Goal: Task Accomplishment & Management: Complete application form

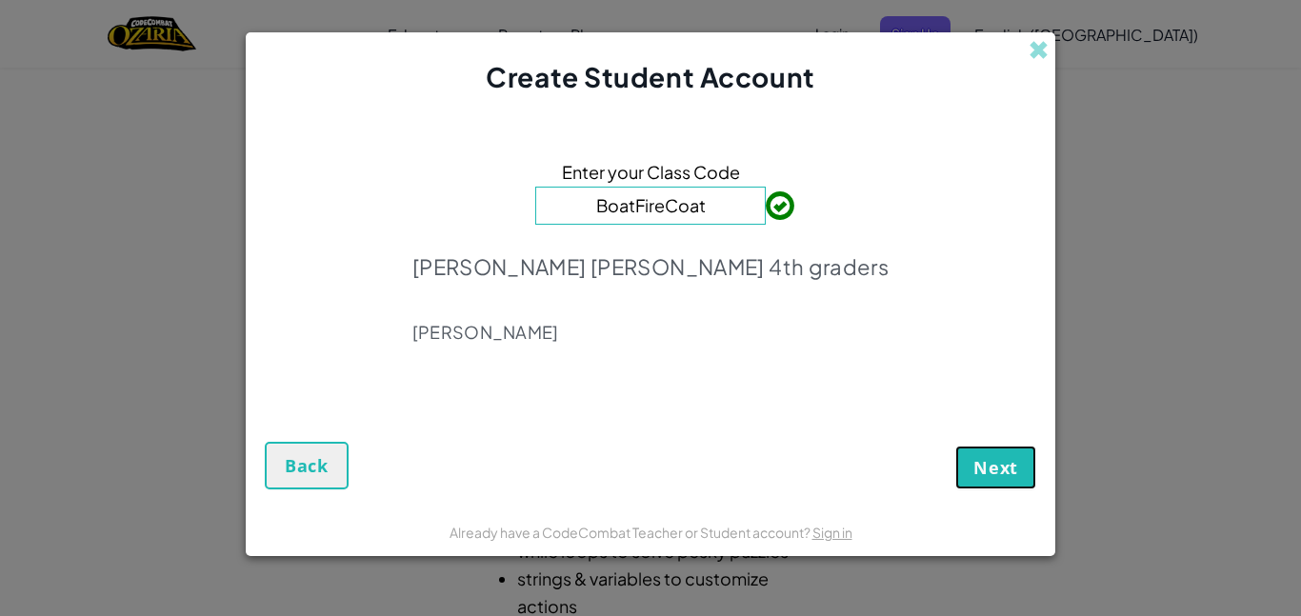
click at [980, 450] on button "Next" at bounding box center [995, 468] width 81 height 44
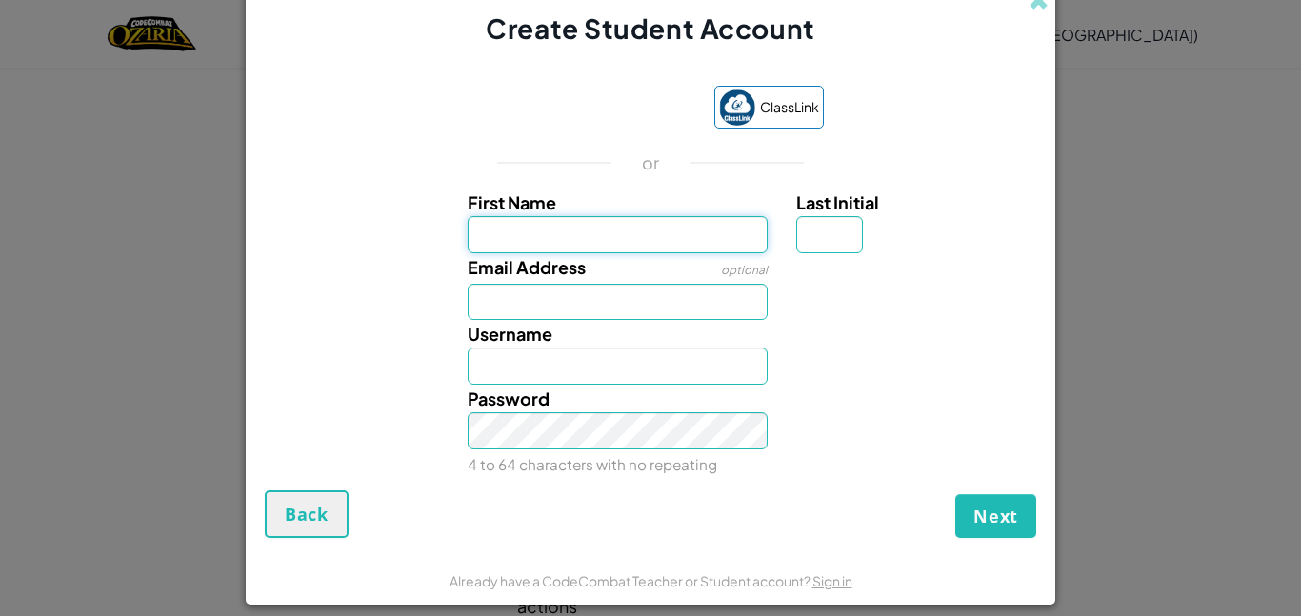
click at [648, 242] on input "First Name" at bounding box center [617, 234] width 301 height 37
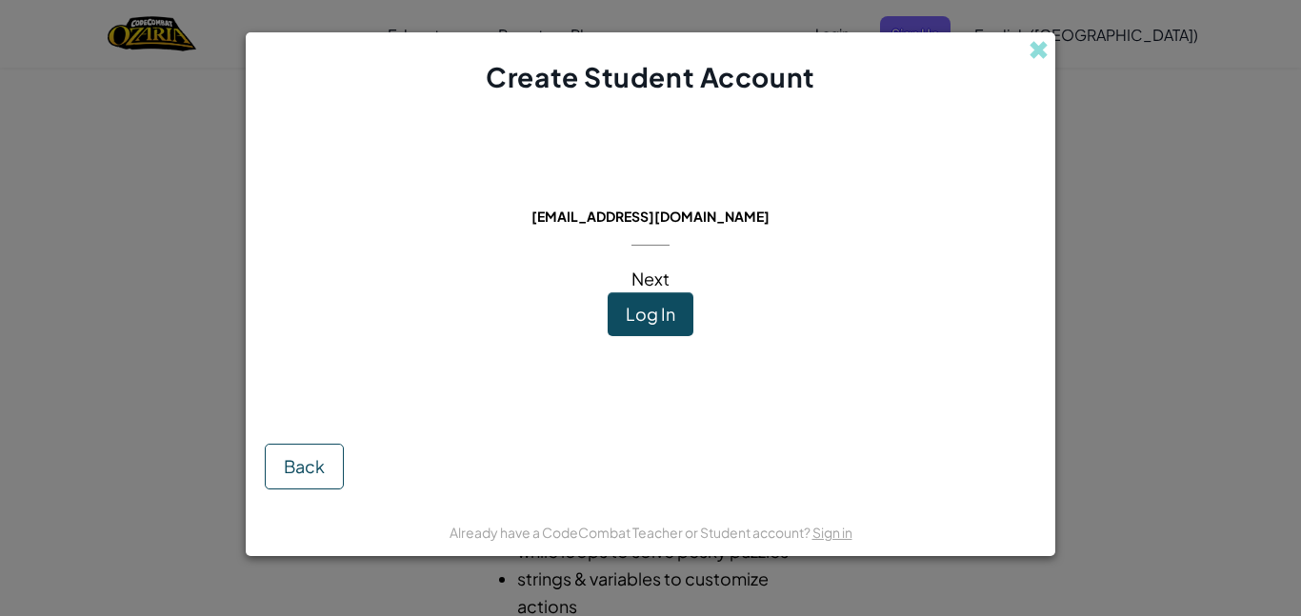
click at [626, 310] on span "Log In" at bounding box center [651, 314] width 50 height 22
